Goal: Transaction & Acquisition: Purchase product/service

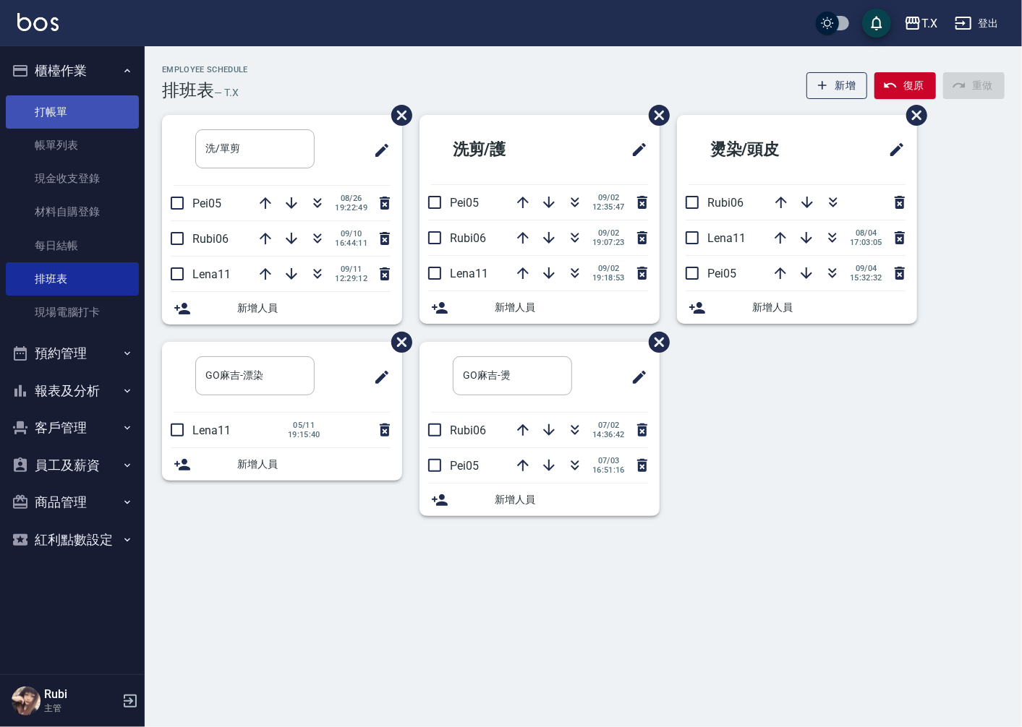
click at [73, 107] on link "打帳單" at bounding box center [72, 111] width 133 height 33
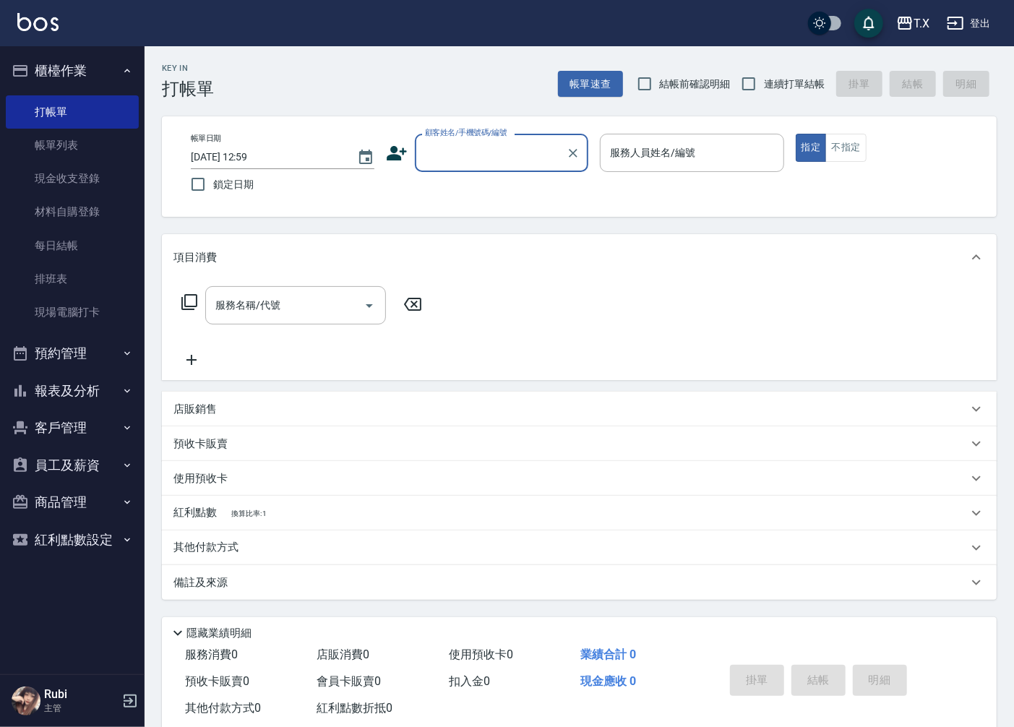
click at [489, 150] on input "顧客姓名/手機號碼/編號" at bounding box center [490, 152] width 139 height 25
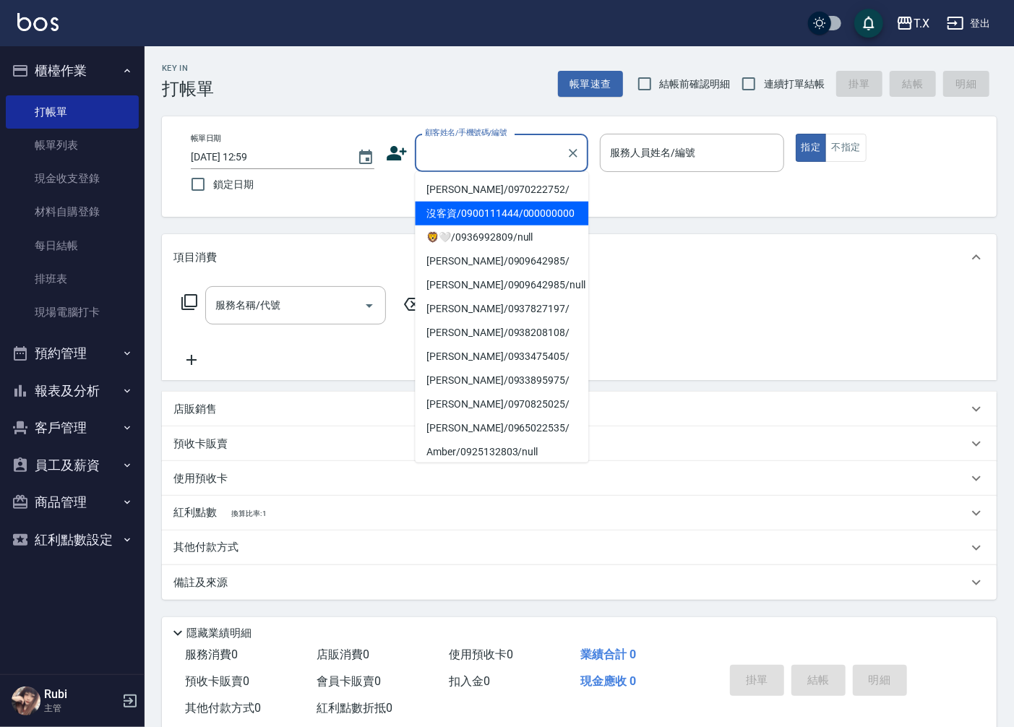
click at [467, 222] on li "沒客資/0900111444/000000000" at bounding box center [502, 214] width 174 height 24
type input "沒客資/0900111444/000000000"
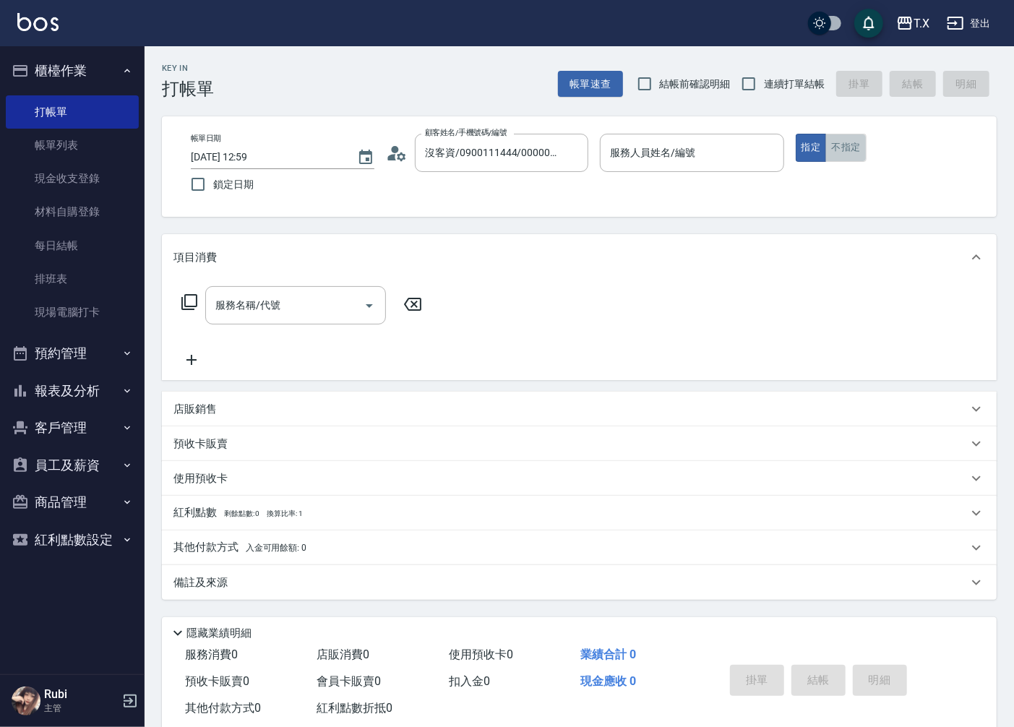
click at [846, 150] on button "不指定" at bounding box center [846, 148] width 40 height 28
click at [674, 157] on div "服務人員姓名/編號 服務人員姓名/編號" at bounding box center [692, 153] width 184 height 38
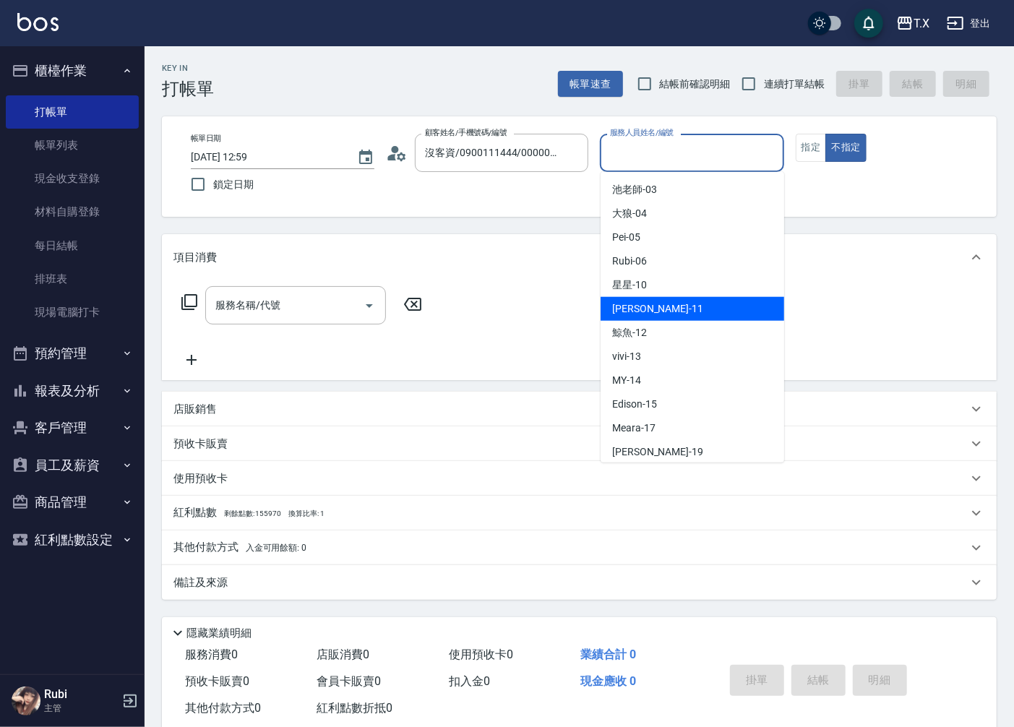
click at [629, 304] on span "[PERSON_NAME] -11" at bounding box center [657, 308] width 91 height 15
type input "Lena-11"
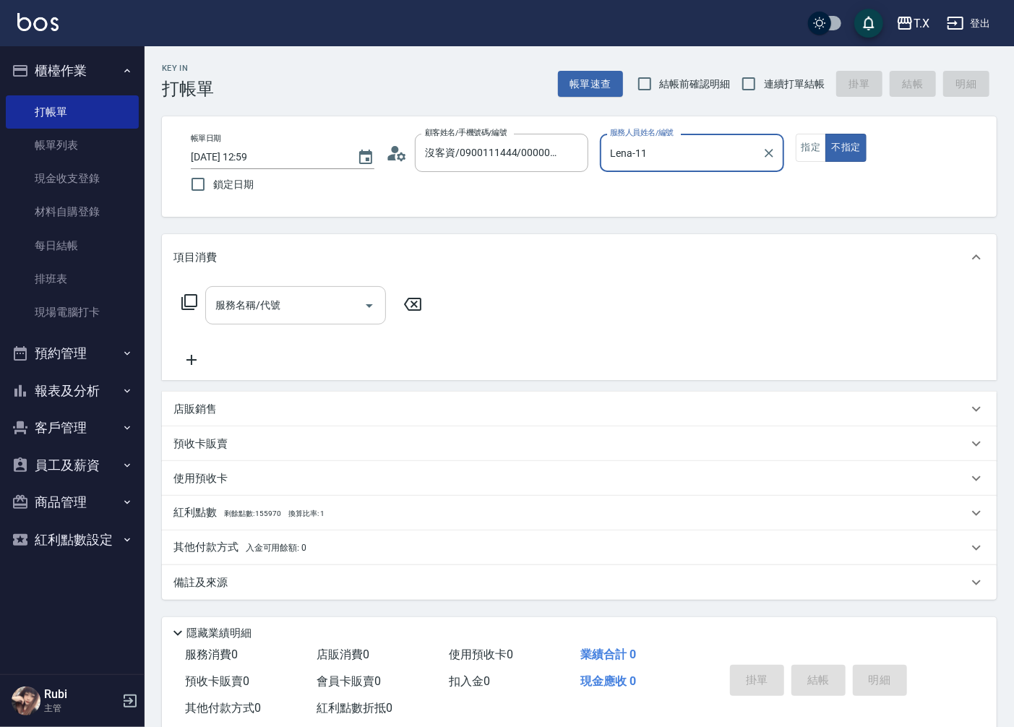
click at [243, 300] on div "服務名稱/代號 服務名稱/代號" at bounding box center [295, 305] width 181 height 38
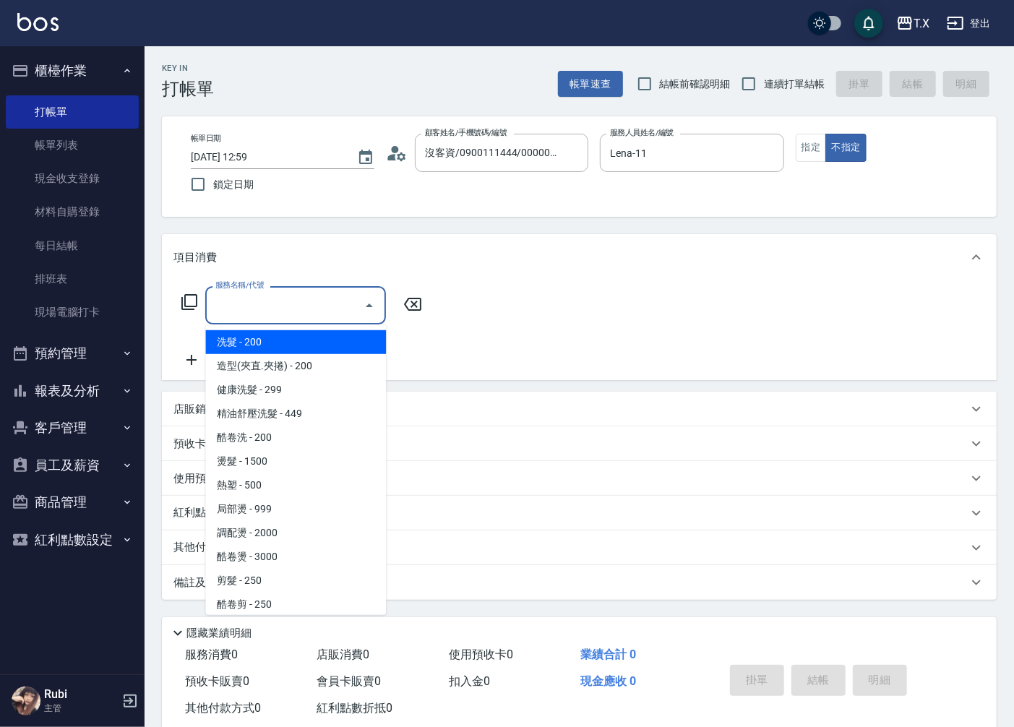
click at [279, 341] on span "洗髮 - 200" at bounding box center [295, 342] width 181 height 24
type input "洗髮(201)"
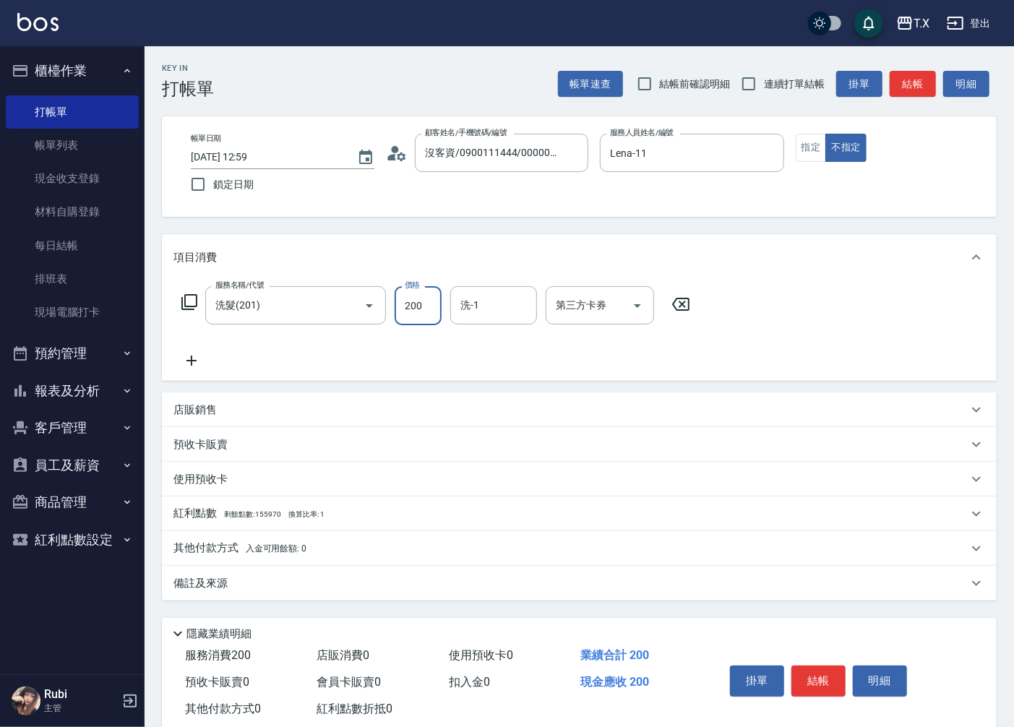
click at [414, 312] on input "200" at bounding box center [418, 305] width 47 height 39
type input "0"
type input "299"
type input "20"
type input "299"
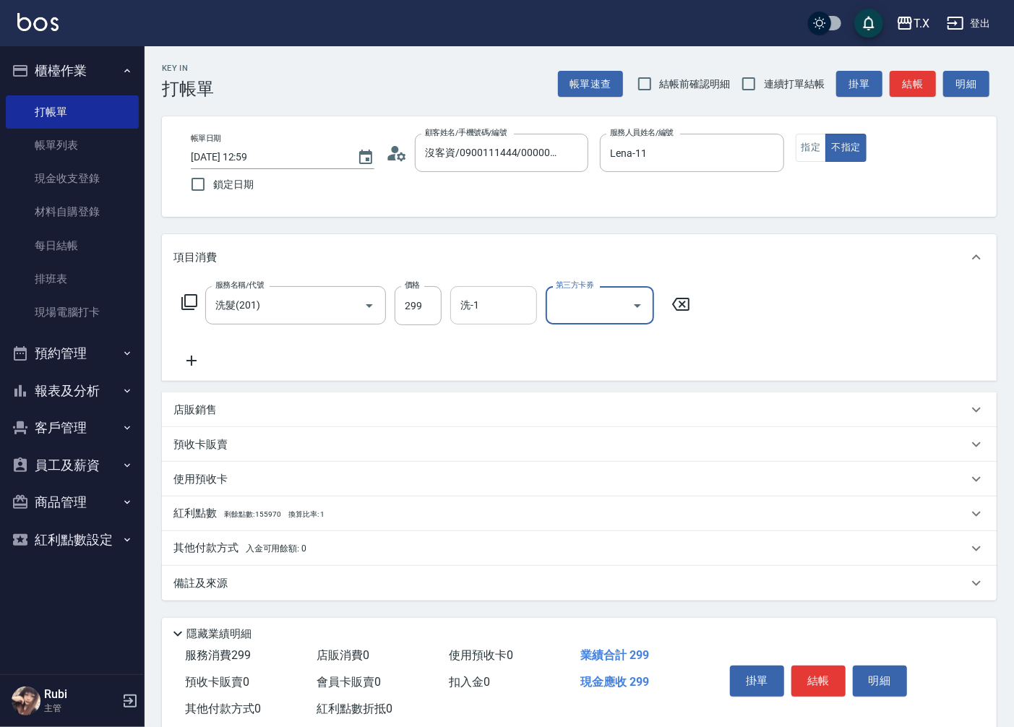
click at [484, 296] on input "洗-1" at bounding box center [494, 305] width 74 height 25
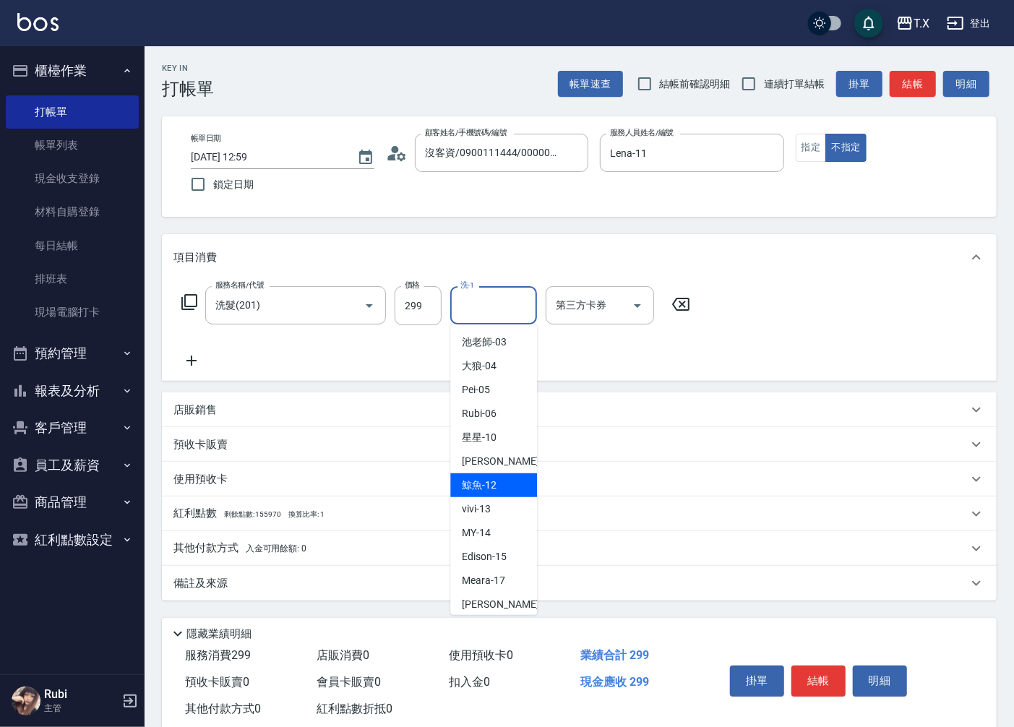
click at [460, 474] on div "鯨魚 -12" at bounding box center [493, 486] width 87 height 24
type input "鯨魚-12"
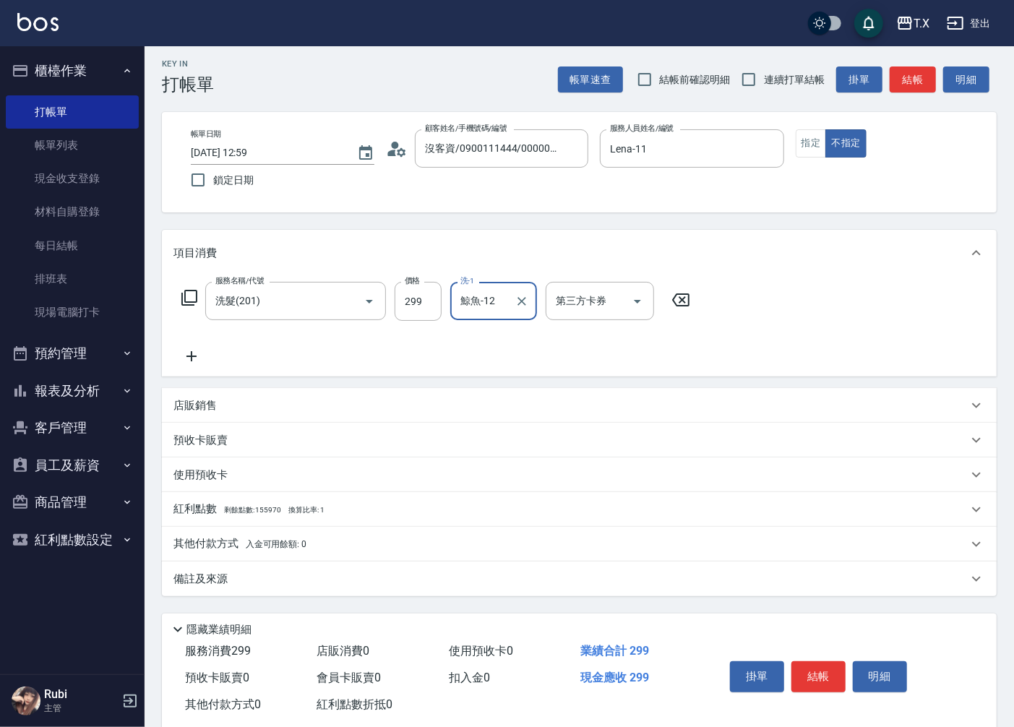
scroll to position [34, 0]
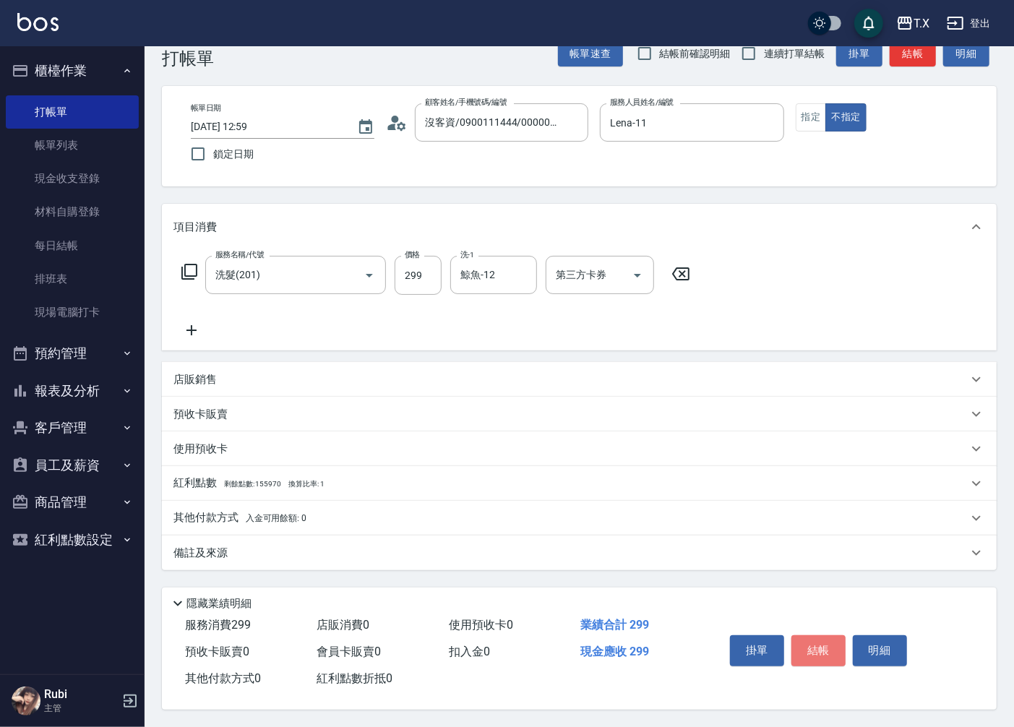
click at [824, 641] on button "結帳" at bounding box center [819, 650] width 54 height 30
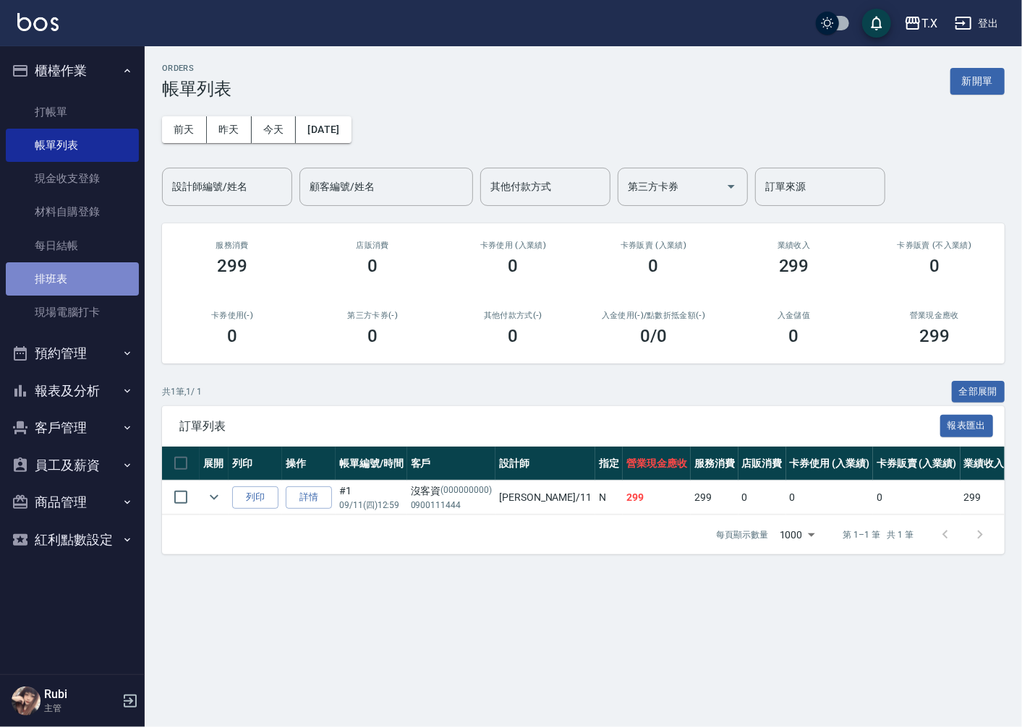
click at [87, 270] on link "排班表" at bounding box center [72, 278] width 133 height 33
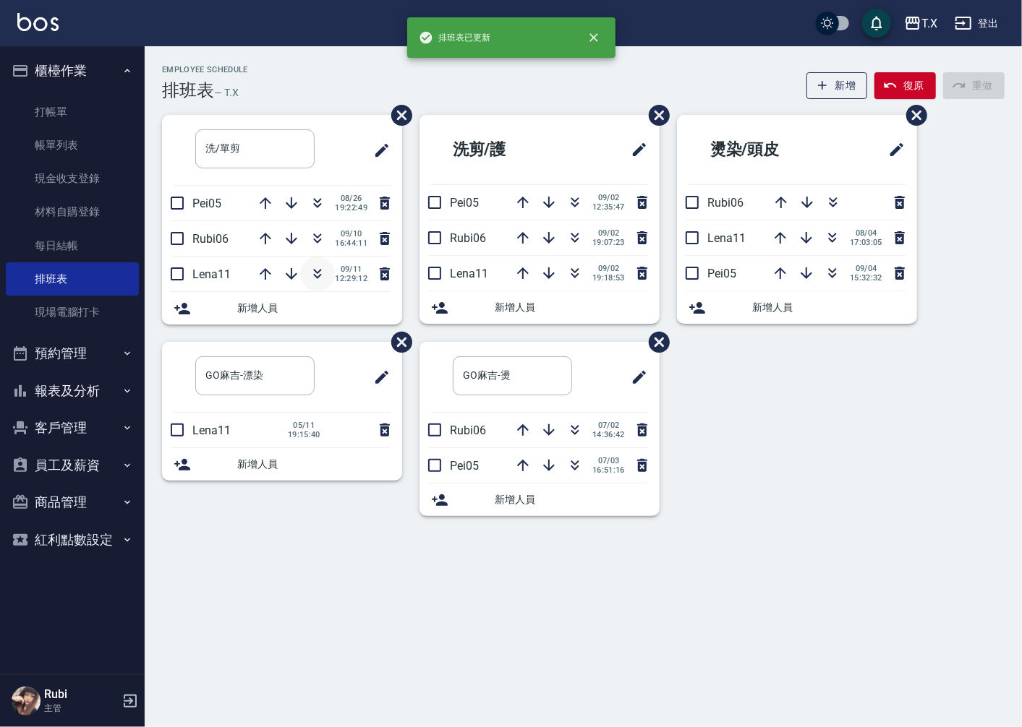
click at [324, 272] on icon "button" at bounding box center [317, 273] width 17 height 17
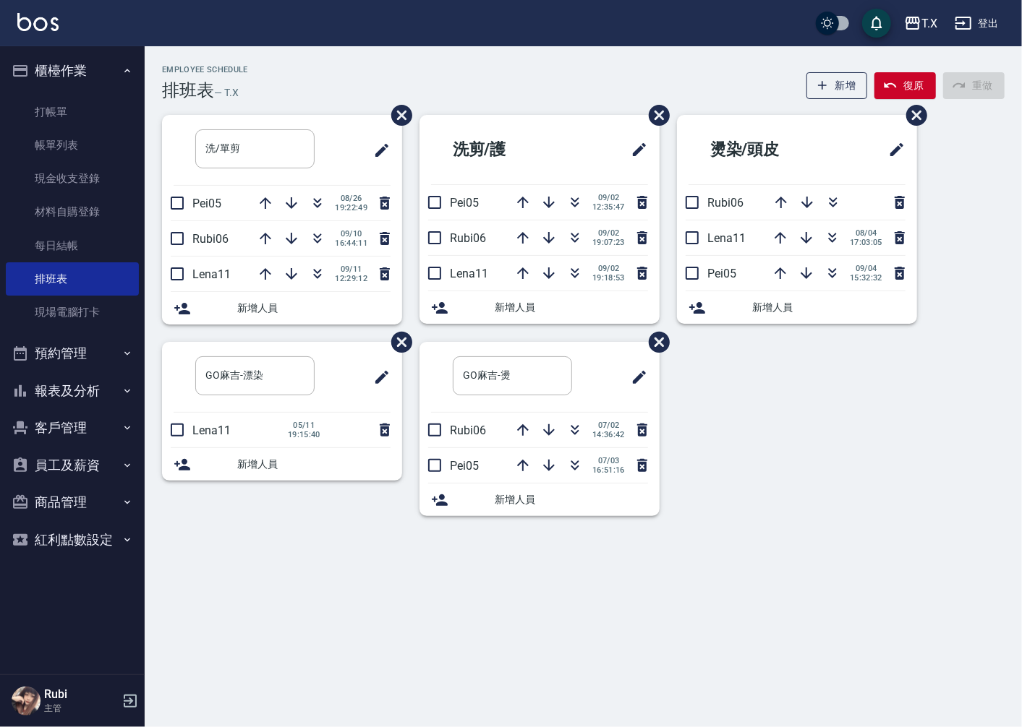
click at [943, 359] on div "洗/單剪 ​ Pei05 [DATE] 19:22:49 Rubi06 [DATE] 16:44:11 Lena11 [DATE] 12:29:12 新增人員…" at bounding box center [575, 324] width 860 height 419
click at [72, 109] on link "打帳單" at bounding box center [72, 111] width 133 height 33
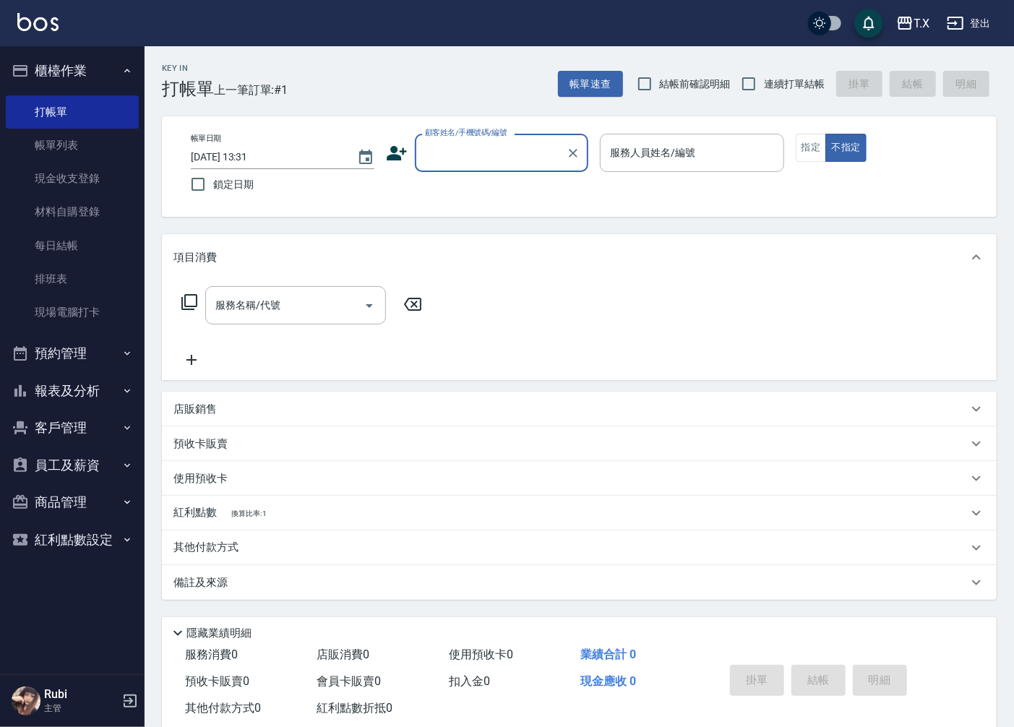
click at [429, 143] on input "顧客姓名/手機號碼/編號" at bounding box center [490, 152] width 139 height 25
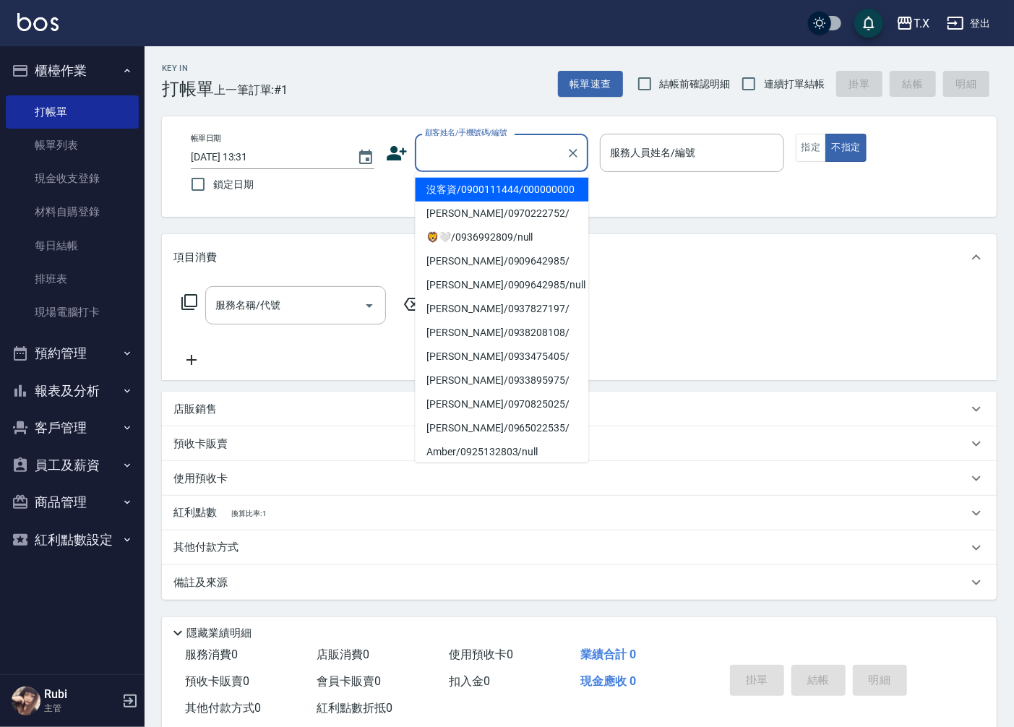
drag, startPoint x: 443, startPoint y: 200, endPoint x: 667, endPoint y: 174, distance: 224.8
click at [444, 200] on li "沒客資/0900111444/000000000" at bounding box center [502, 190] width 174 height 24
type input "沒客資/0900111444/000000000"
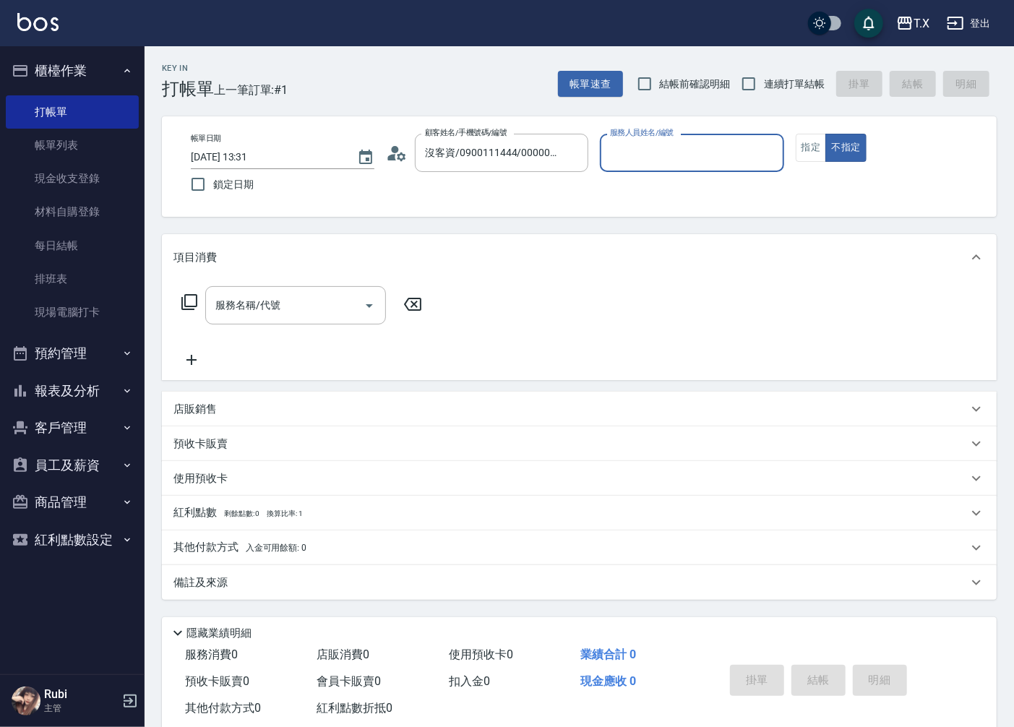
click at [695, 160] on input "服務人員姓名/編號" at bounding box center [692, 152] width 171 height 25
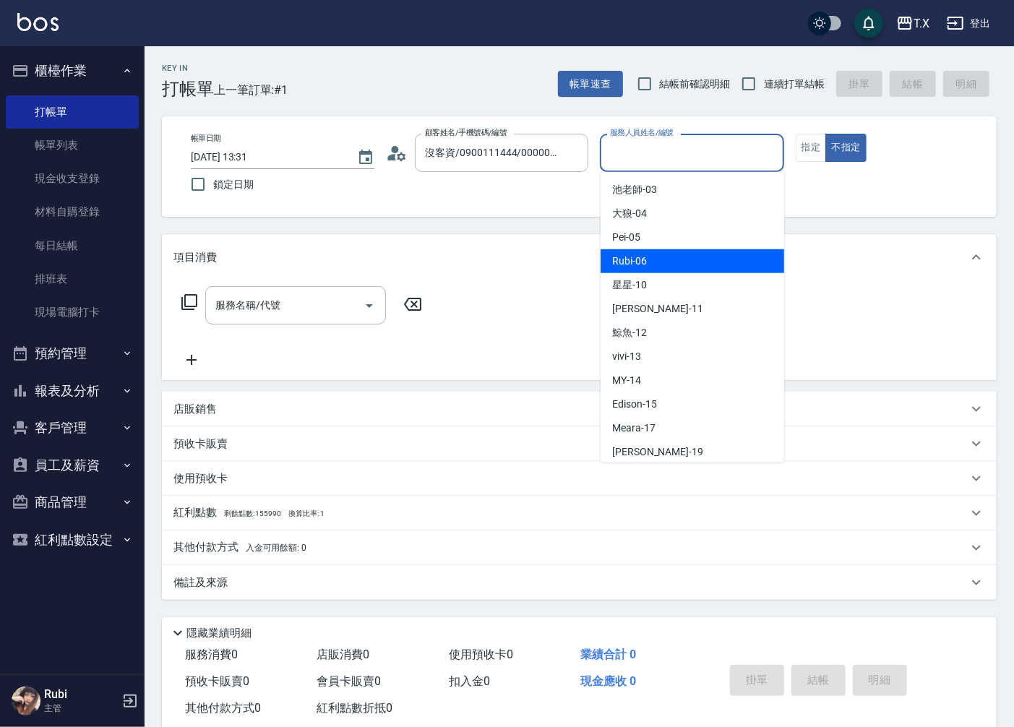
click at [644, 252] on div "Rubi -06" at bounding box center [693, 261] width 184 height 24
type input "Rubi-06"
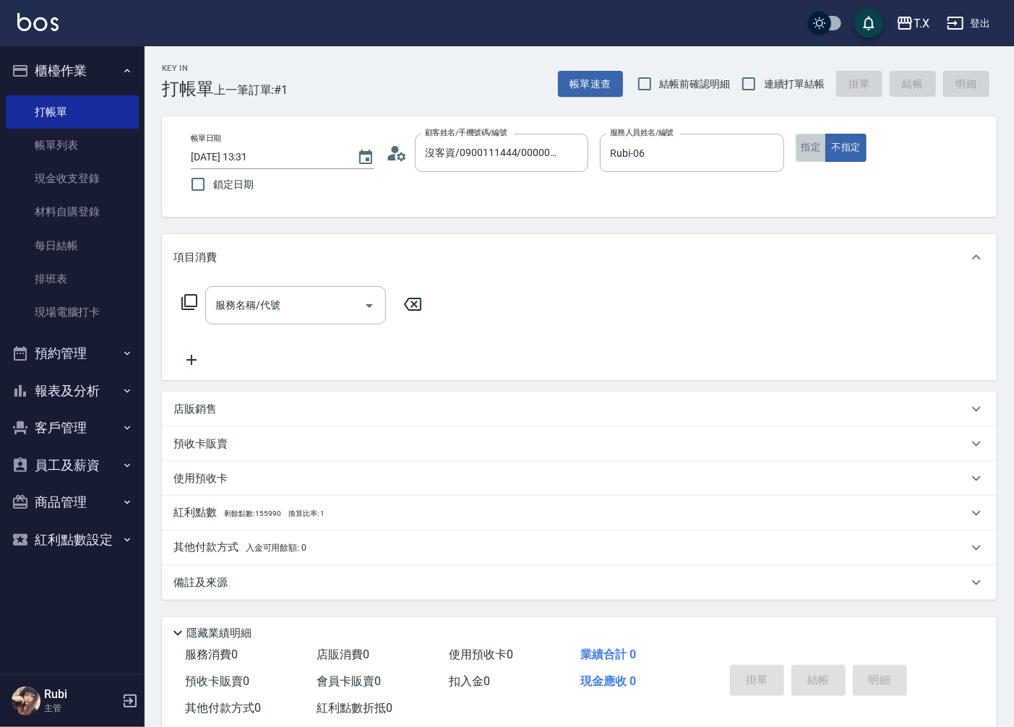
click at [808, 150] on button "指定" at bounding box center [811, 148] width 31 height 28
click at [839, 147] on button "不指定" at bounding box center [846, 148] width 40 height 28
click at [317, 309] on input "服務名稱/代號" at bounding box center [285, 305] width 146 height 25
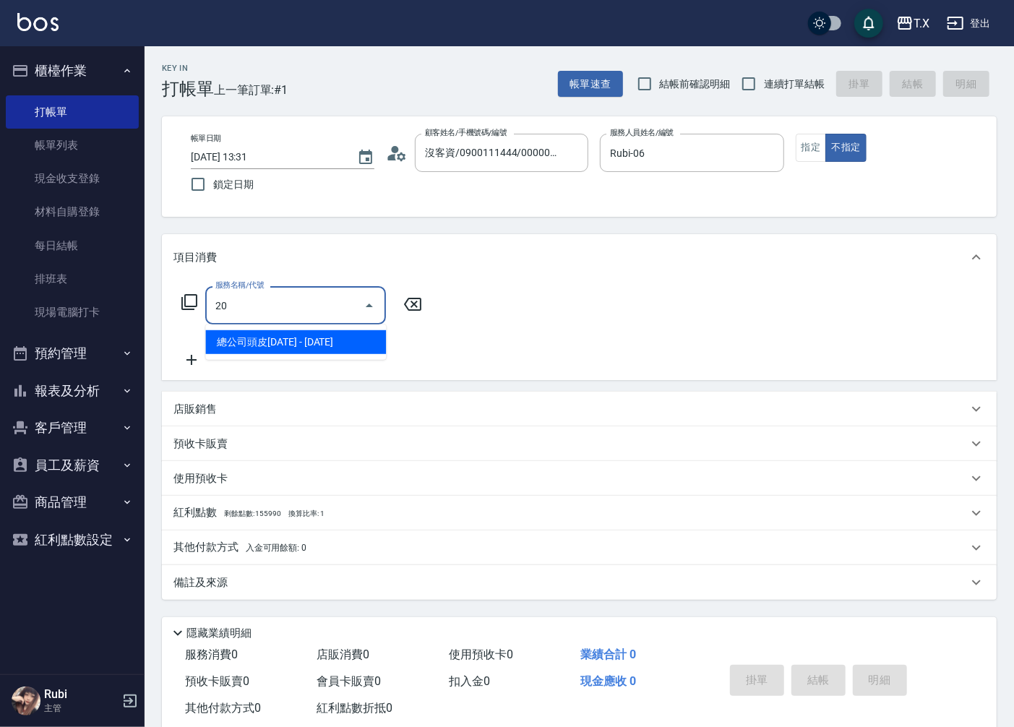
type input "201"
type input "20"
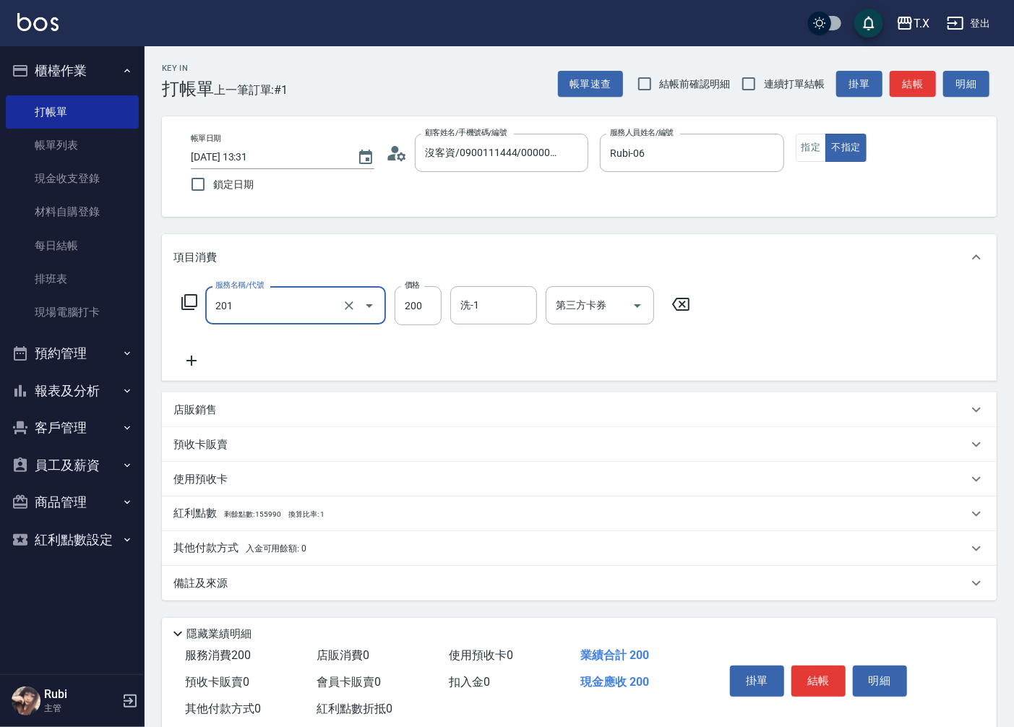
type input "洗髮(201)"
type input "0"
type input "29"
type input "20"
type input "29"
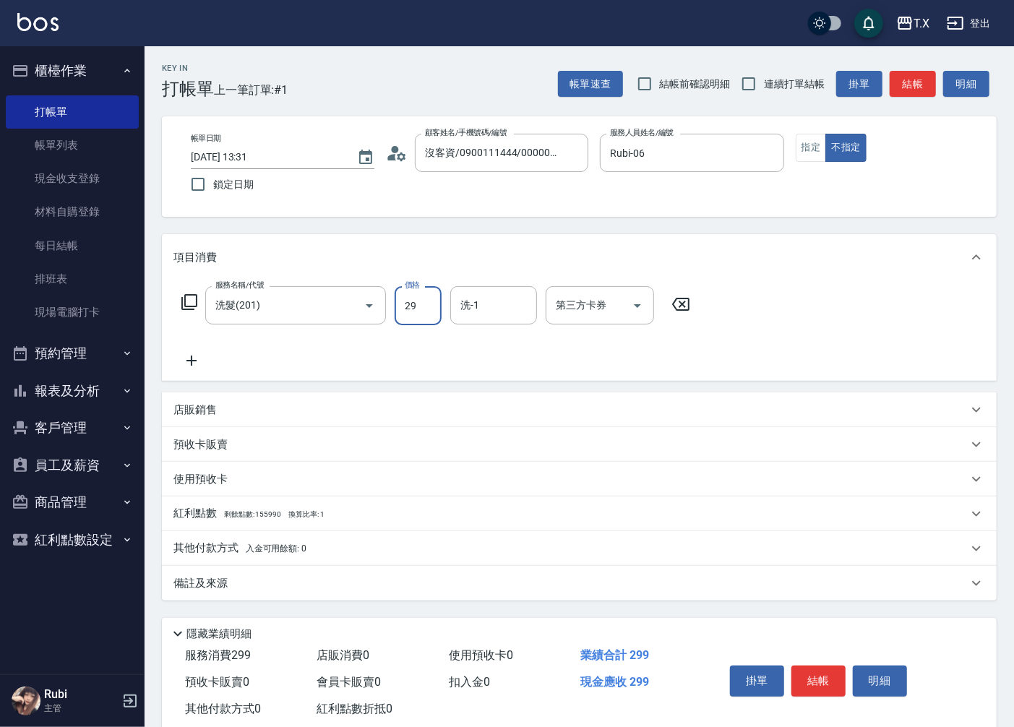
type input "0"
type input "30"
type input "300"
type input "12"
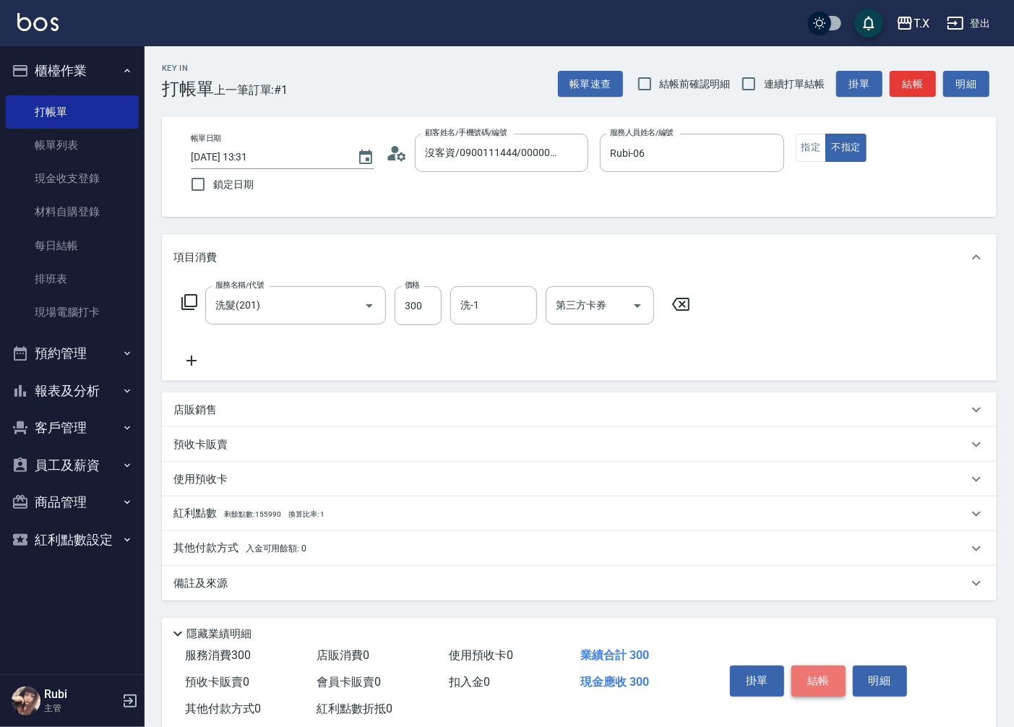
click at [828, 685] on button "結帳" at bounding box center [819, 681] width 54 height 30
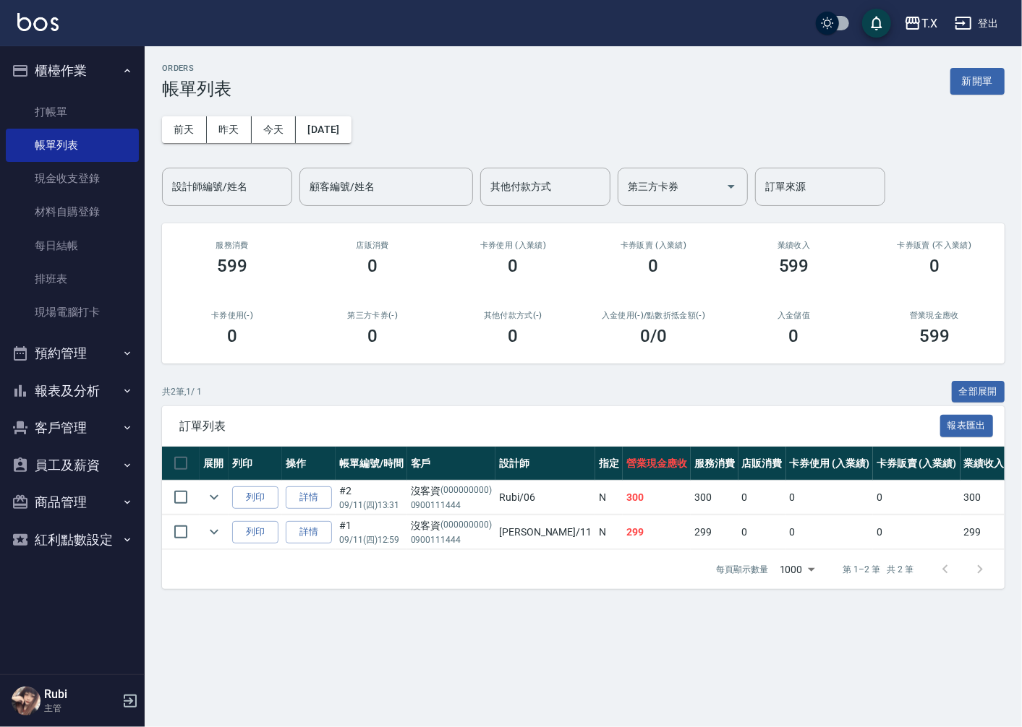
click at [964, 46] on div "ORDERS 帳單列表 新開單 [DATE] [DATE] [DATE] [DATE] 設計師編號/姓名 設計師編號/姓名 顧客編號/姓名 顧客編號/姓名 其…" at bounding box center [583, 326] width 877 height 560
